Goal: Task Accomplishment & Management: Manage account settings

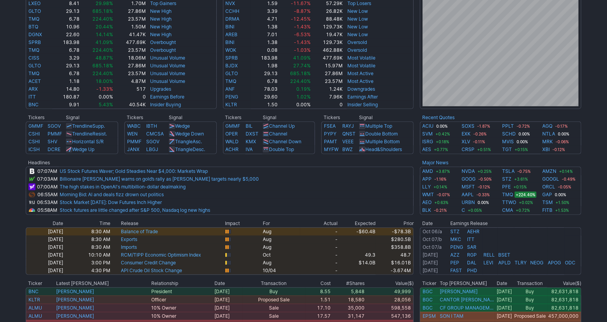
scroll to position [209, 0]
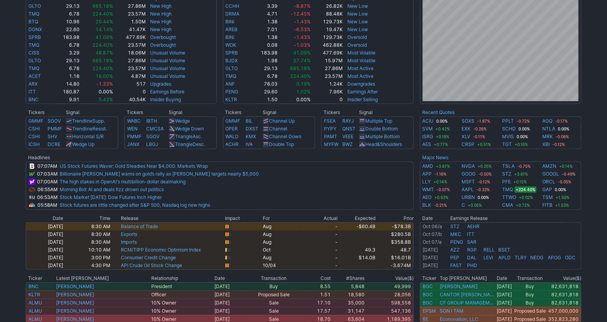
click at [601, 250] on div "Advancing 19.2% (1065) Declining (747) 13.4% New High 88.1% (59) New Low (8) 11…" at bounding box center [303, 119] width 607 height 564
click at [602, 249] on div "Advancing 19.2% (1065) Declining (747) 13.4% New High 88.1% (59) New Low (8) 11…" at bounding box center [303, 119] width 607 height 564
click at [603, 246] on div "Advancing 19.2% (1065) Declining (747) 13.4% New High 88.1% (59) New Low (8) 11…" at bounding box center [303, 119] width 607 height 564
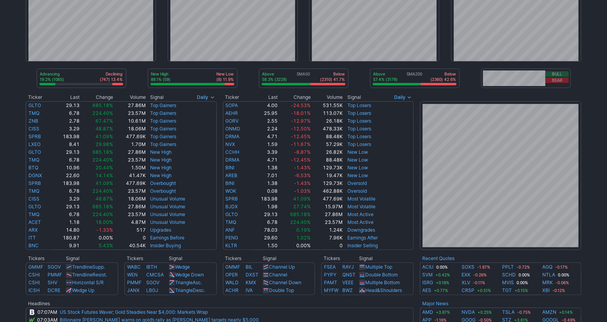
scroll to position [0, 0]
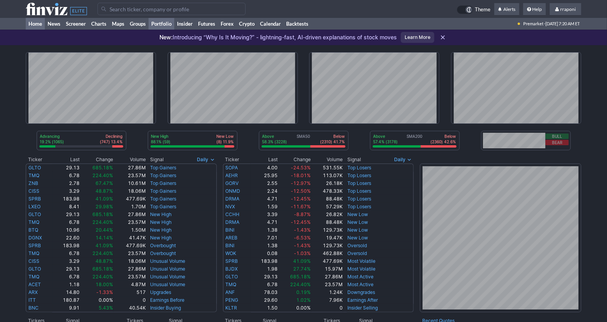
click at [171, 25] on link "Portfolio" at bounding box center [162, 24] width 26 height 12
